Goal: Find specific page/section: Find specific page/section

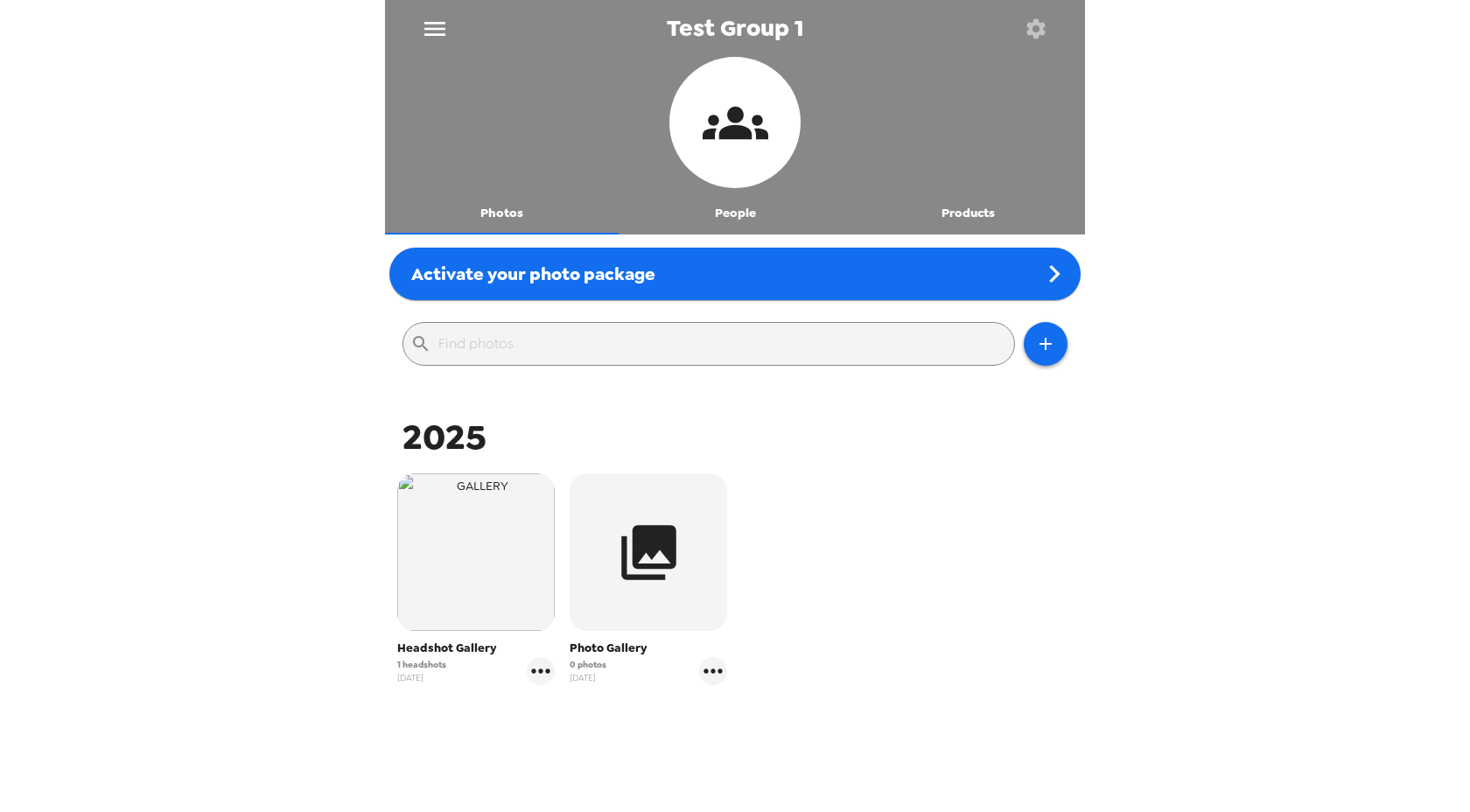
click at [445, 29] on icon "menu" at bounding box center [435, 29] width 28 height 28
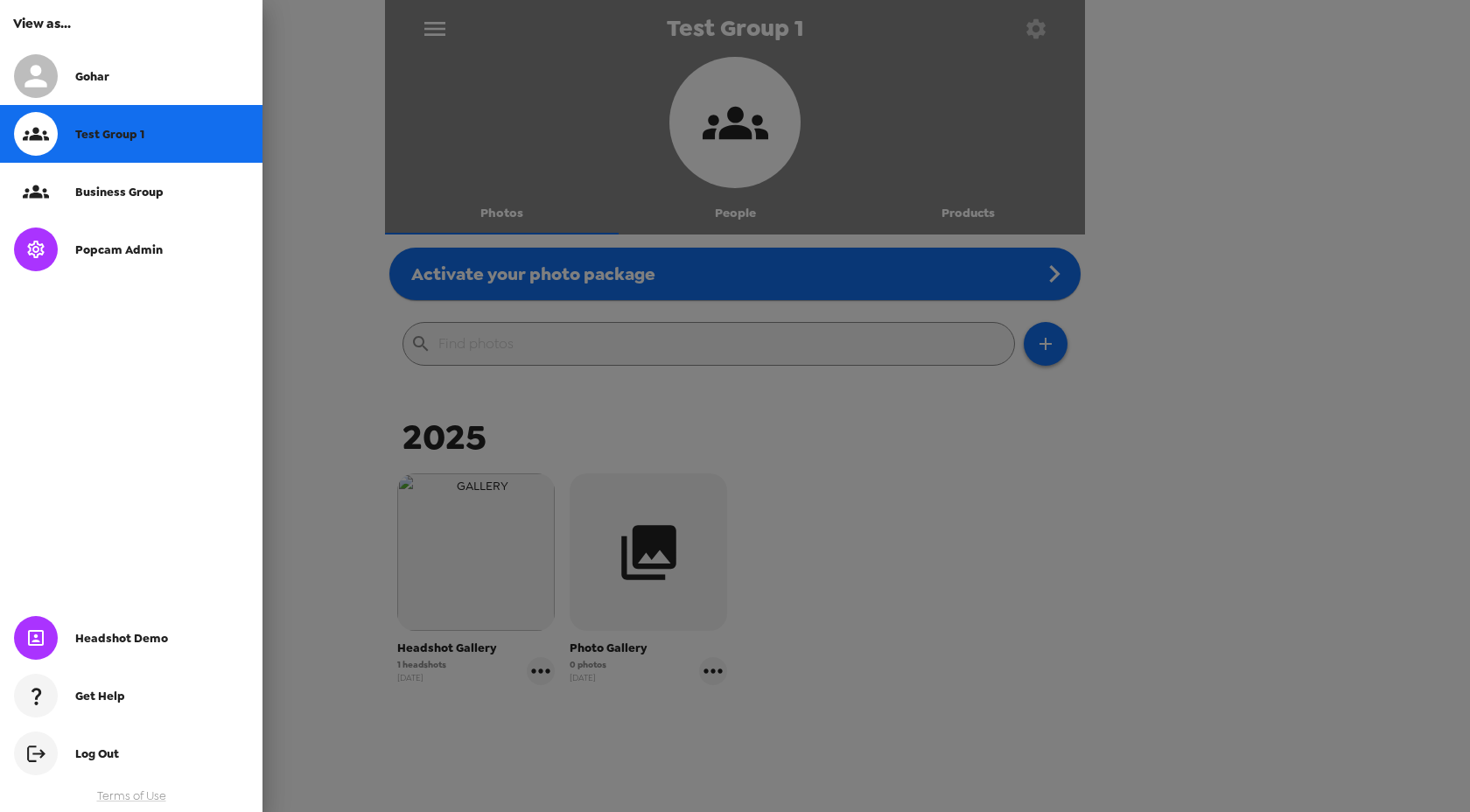
click at [125, 247] on span "Popcam Admin" at bounding box center [118, 250] width 88 height 15
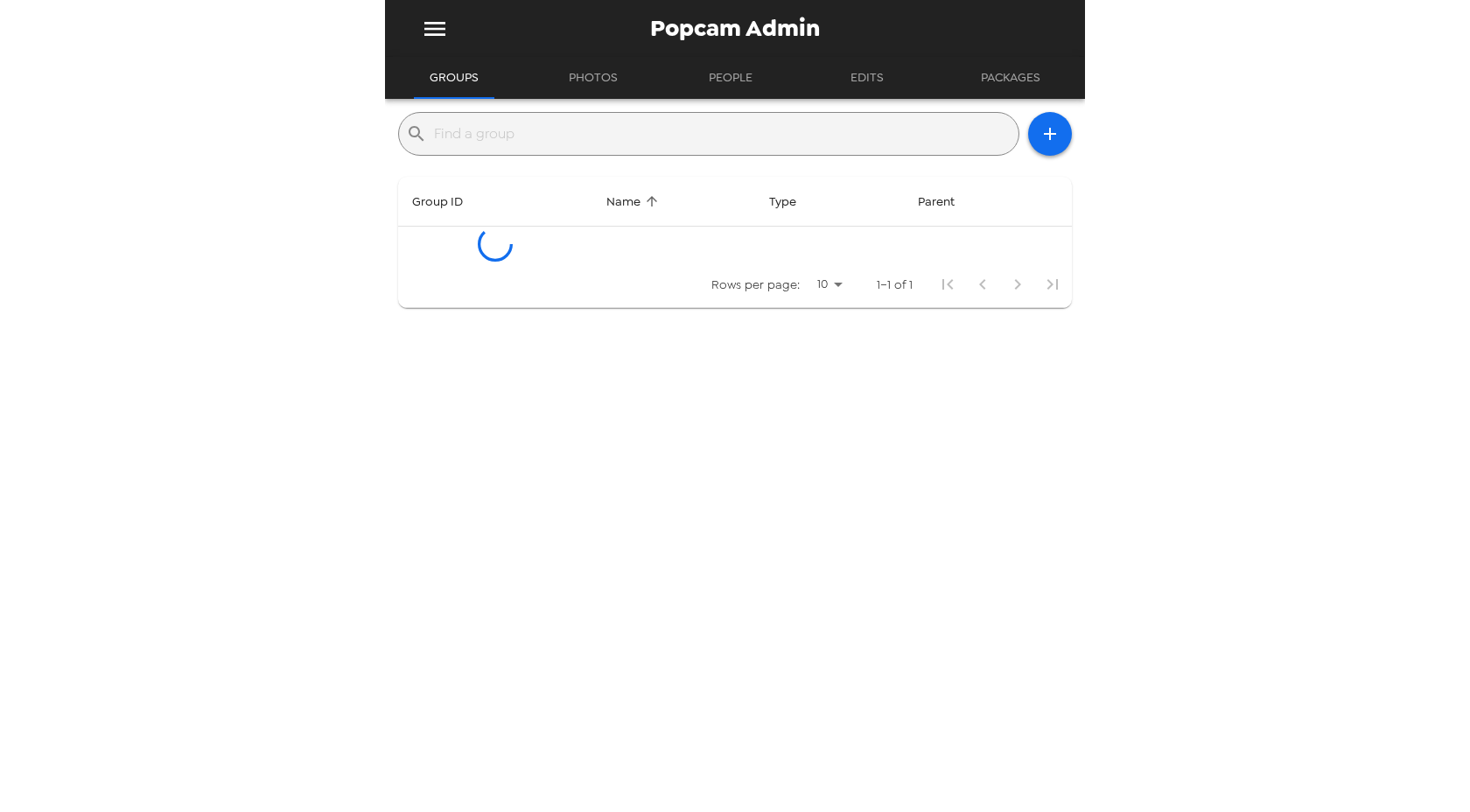
click at [629, 142] on input "text" at bounding box center [722, 134] width 577 height 28
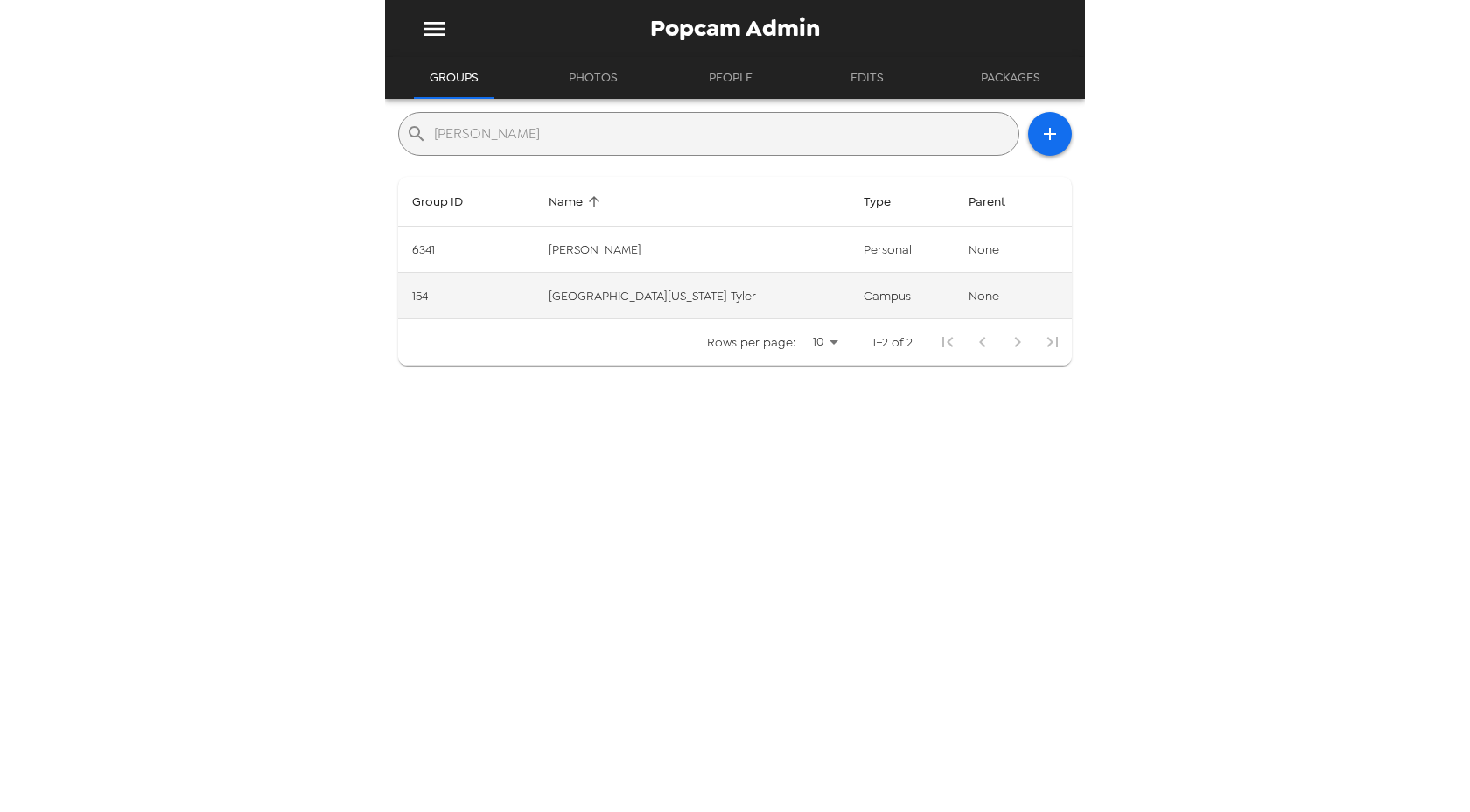
type input "[PERSON_NAME]"
click at [628, 300] on td "[GEOGRAPHIC_DATA][US_STATE] Tyler" at bounding box center [693, 296] width 316 height 46
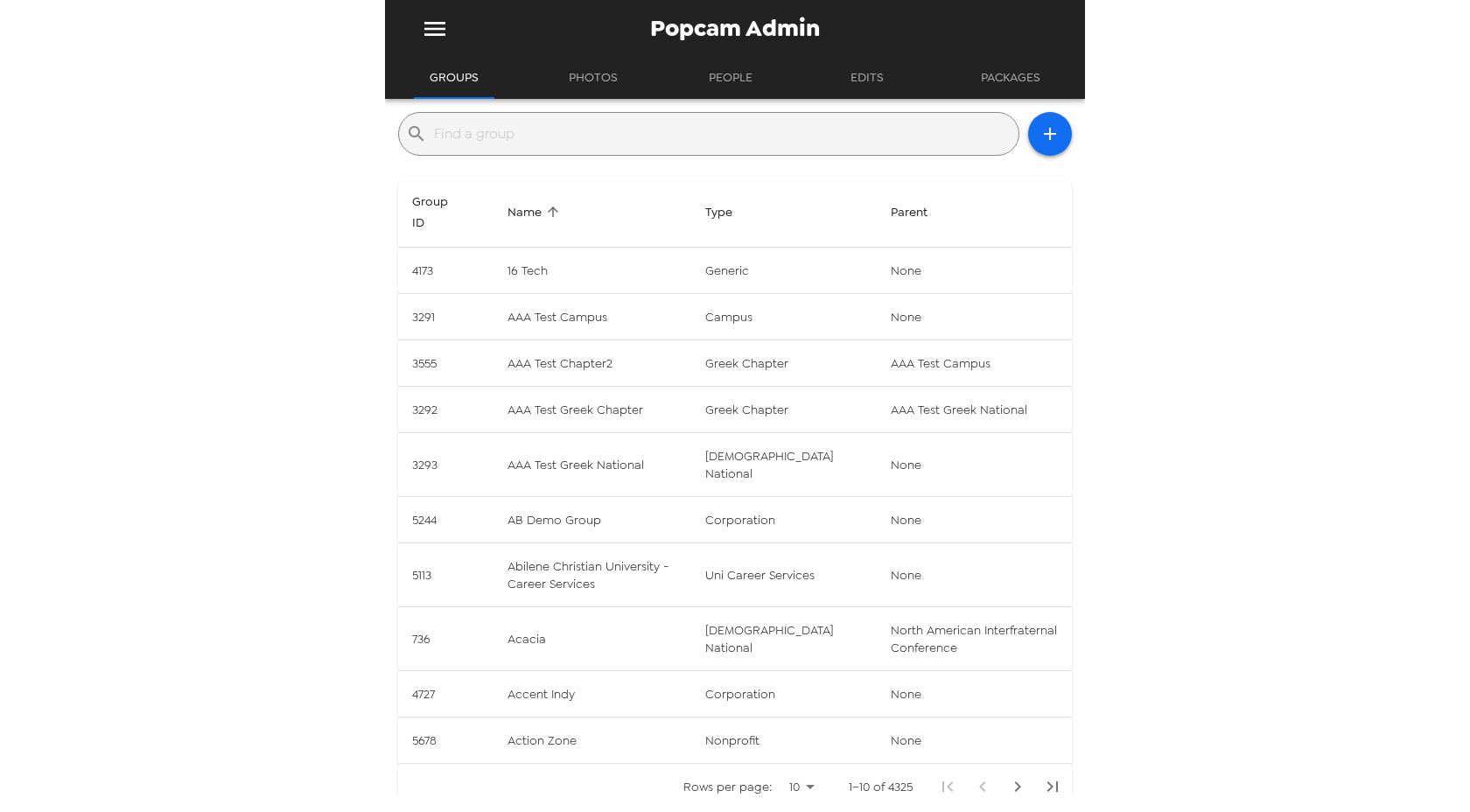
click at [518, 212] on span "Name" at bounding box center [536, 211] width 57 height 21
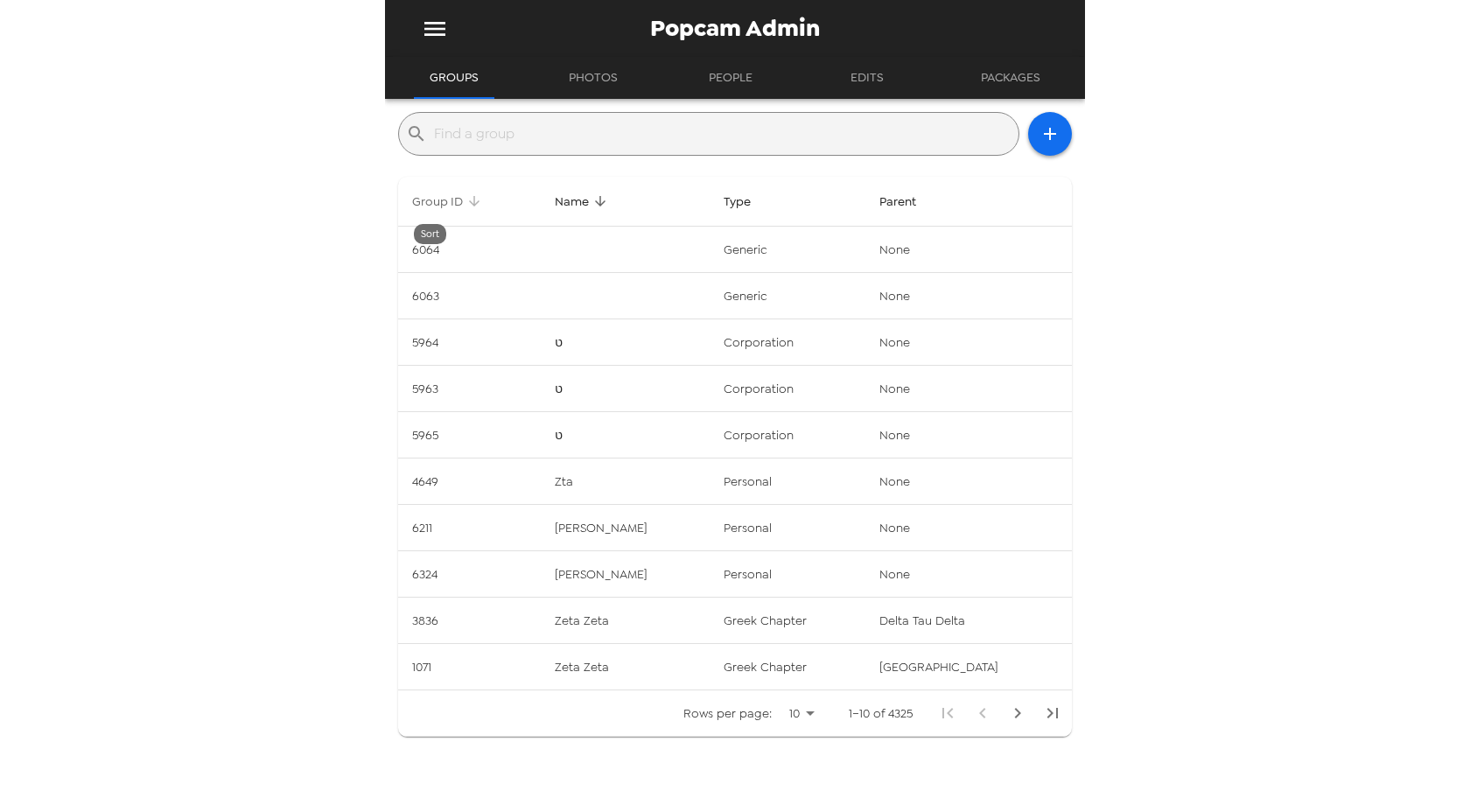
click at [447, 208] on span "Group ID" at bounding box center [449, 200] width 74 height 21
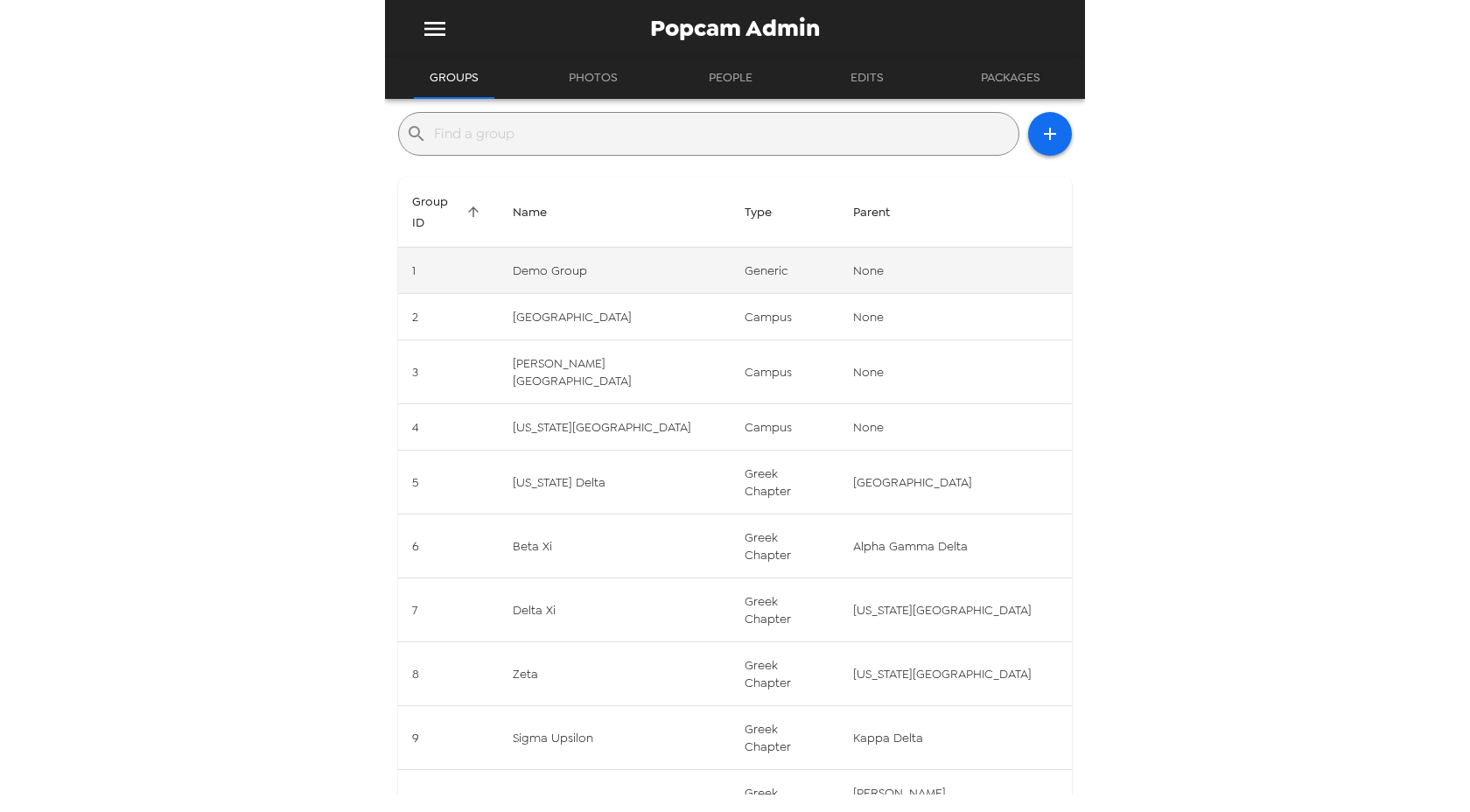
click at [595, 250] on td "Demo Group" at bounding box center [616, 270] width 233 height 46
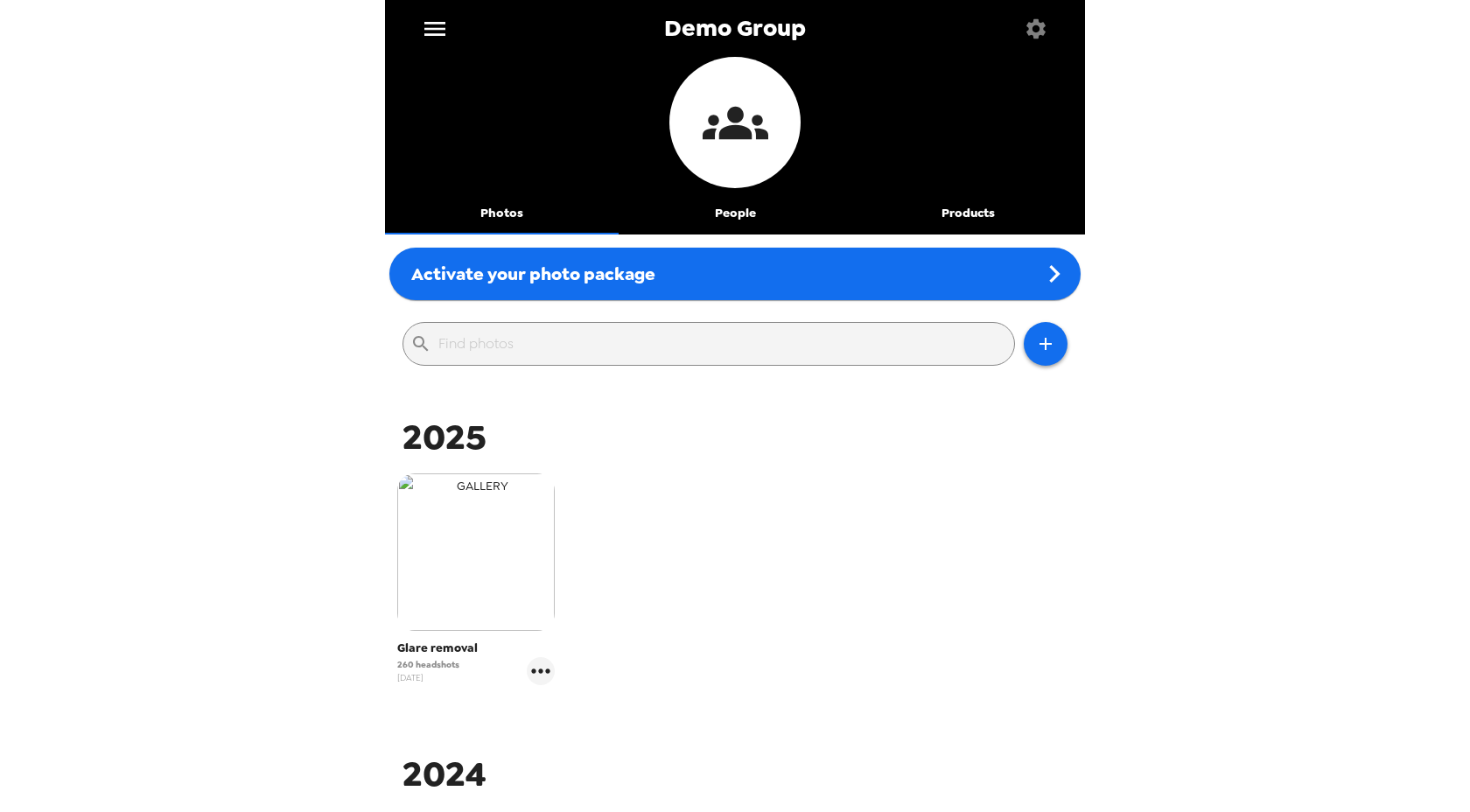
click at [499, 531] on img "button" at bounding box center [477, 553] width 158 height 158
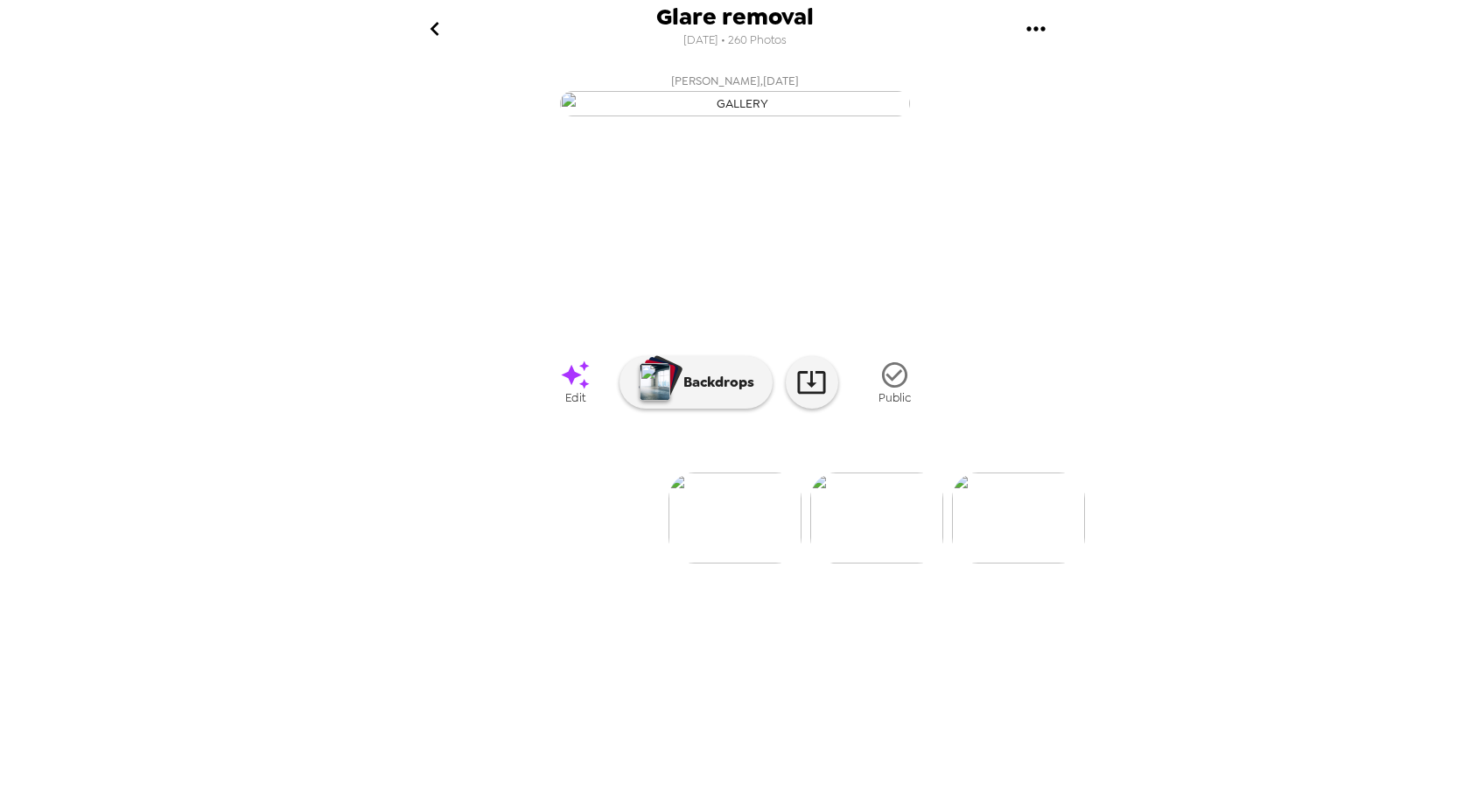
click at [843, 563] on img at bounding box center [876, 518] width 133 height 91
click at [539, 563] on img at bounding box center [539, 518] width 133 height 91
click at [817, 398] on icon at bounding box center [811, 382] width 31 height 31
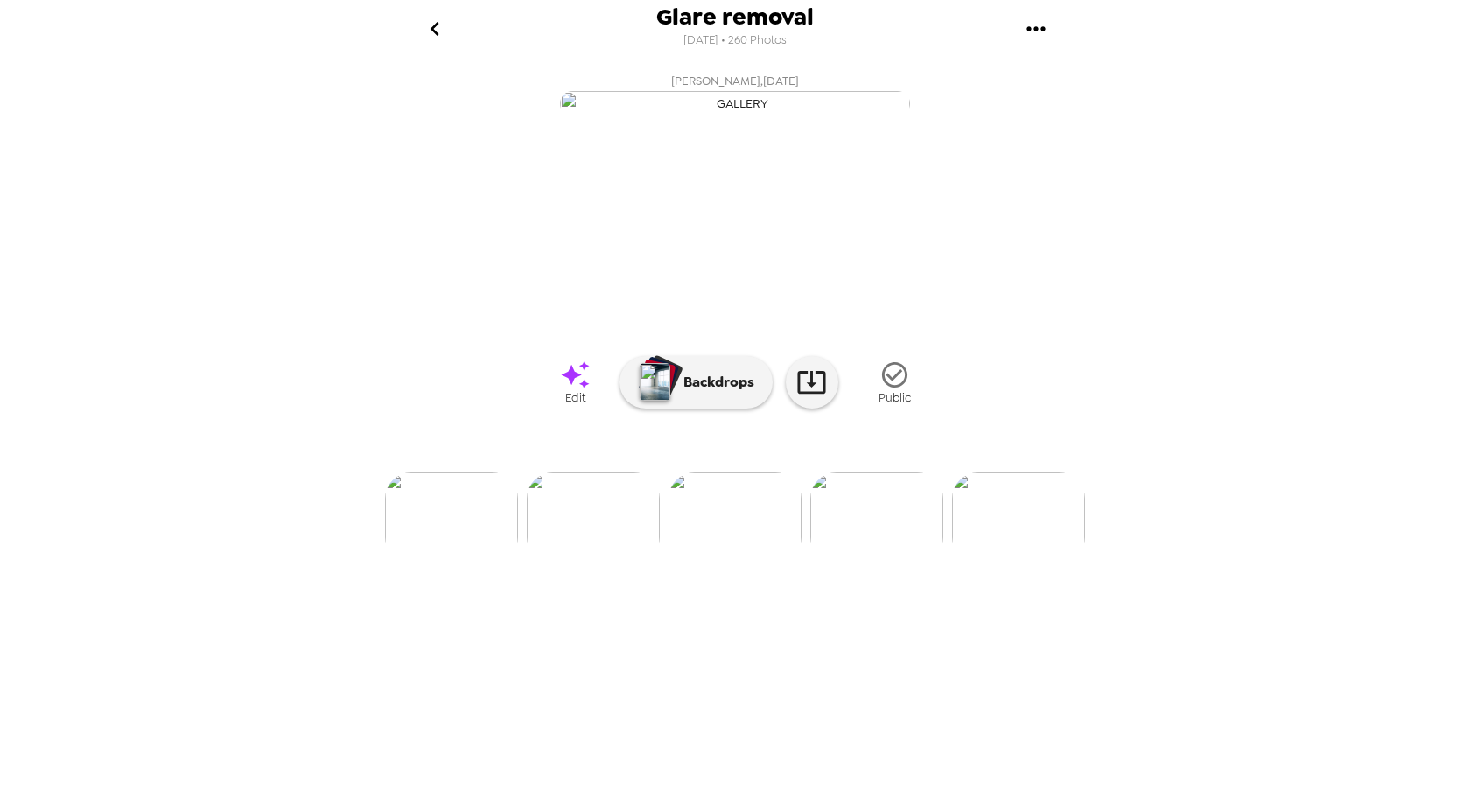
click at [859, 563] on img at bounding box center [876, 518] width 133 height 91
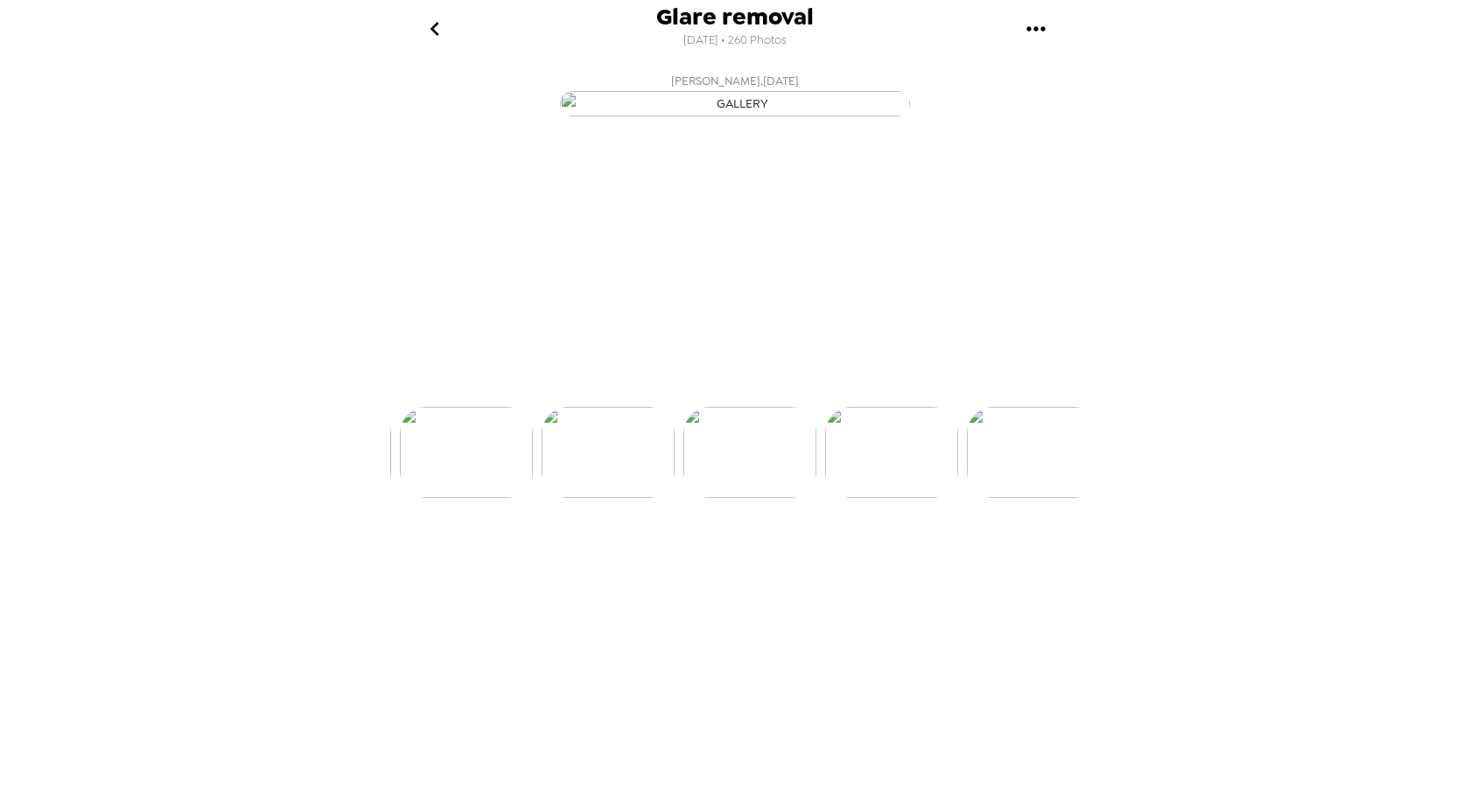
scroll to position [0, 709]
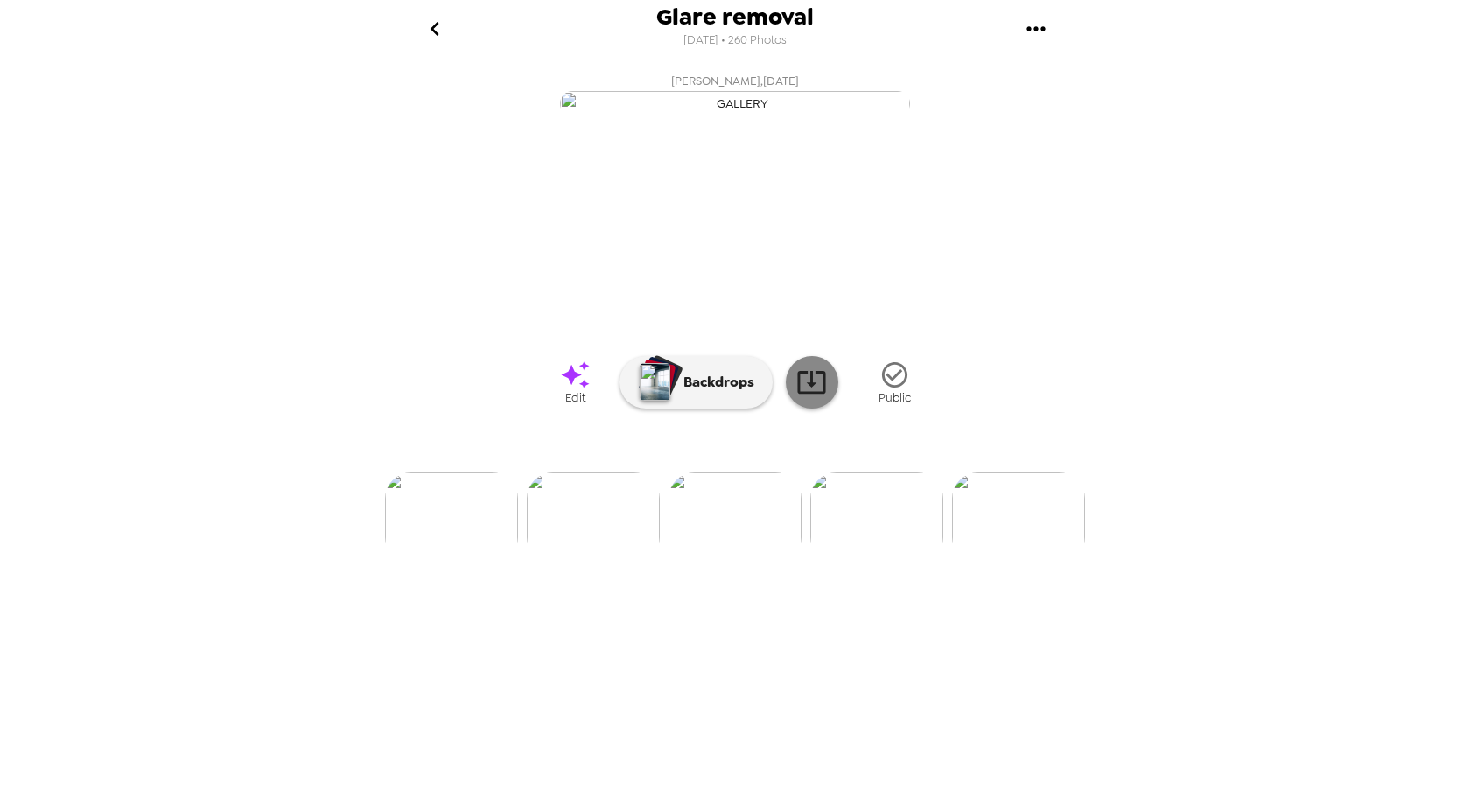
click at [810, 398] on icon at bounding box center [811, 382] width 31 height 31
click at [1246, 583] on div "Glare removal [DATE] • 260 Photos [PERSON_NAME] , [DATE] [PERSON_NAME] , [DATE]…" at bounding box center [735, 406] width 1470 height 812
